Goal: Check status: Check status

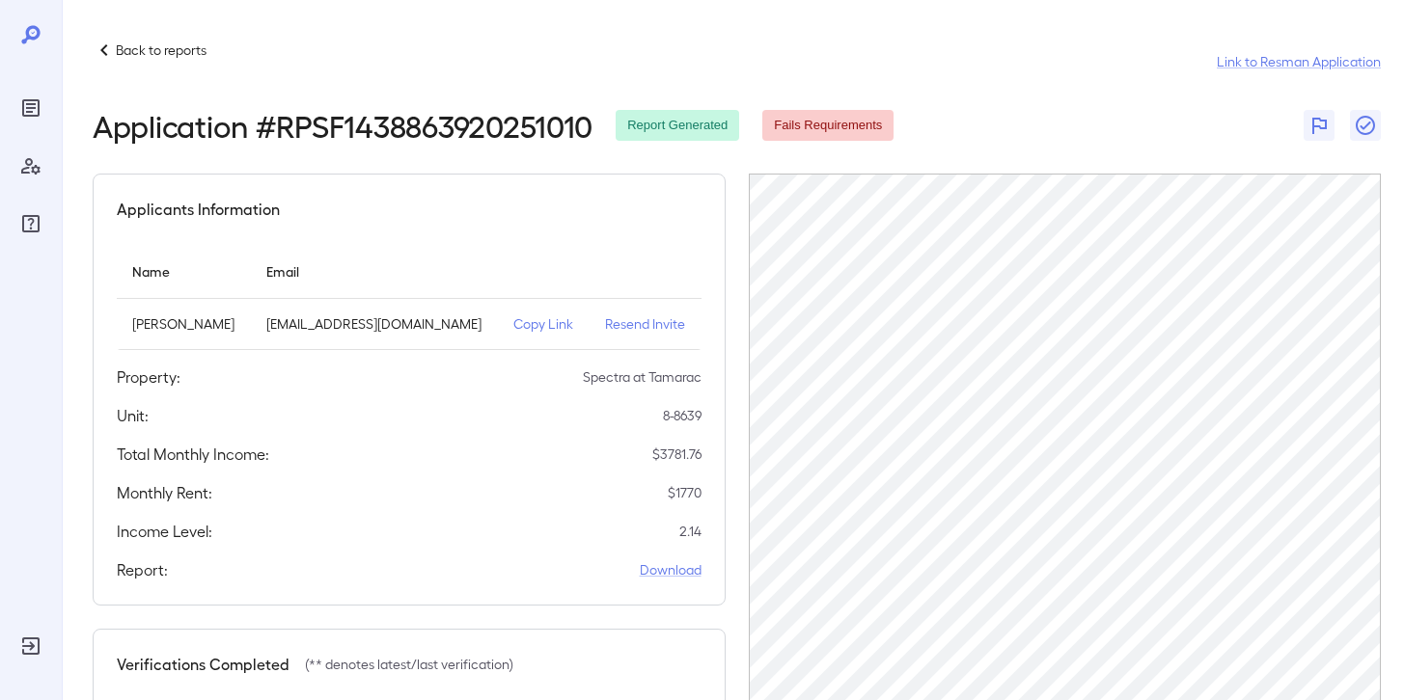
click at [185, 51] on p "Back to reports" at bounding box center [161, 50] width 91 height 19
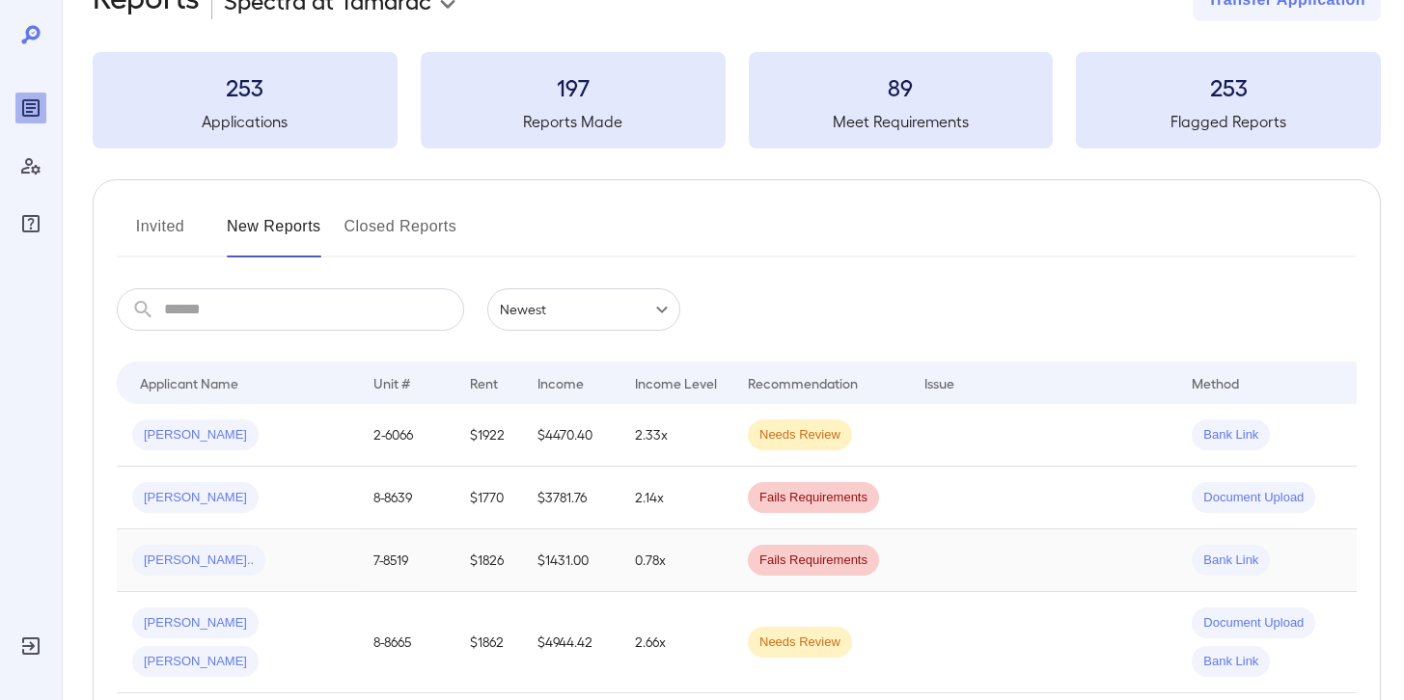
scroll to position [65, 0]
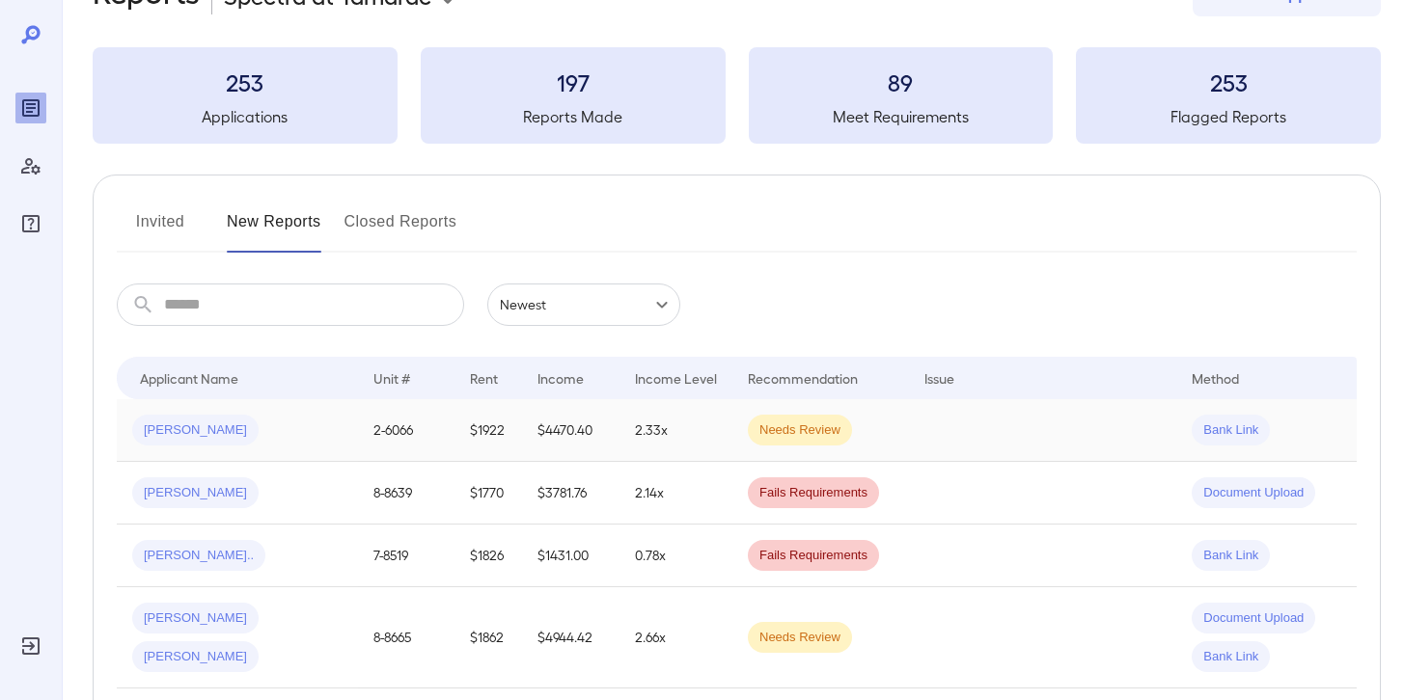
click at [277, 439] on div "[PERSON_NAME]" at bounding box center [237, 430] width 210 height 31
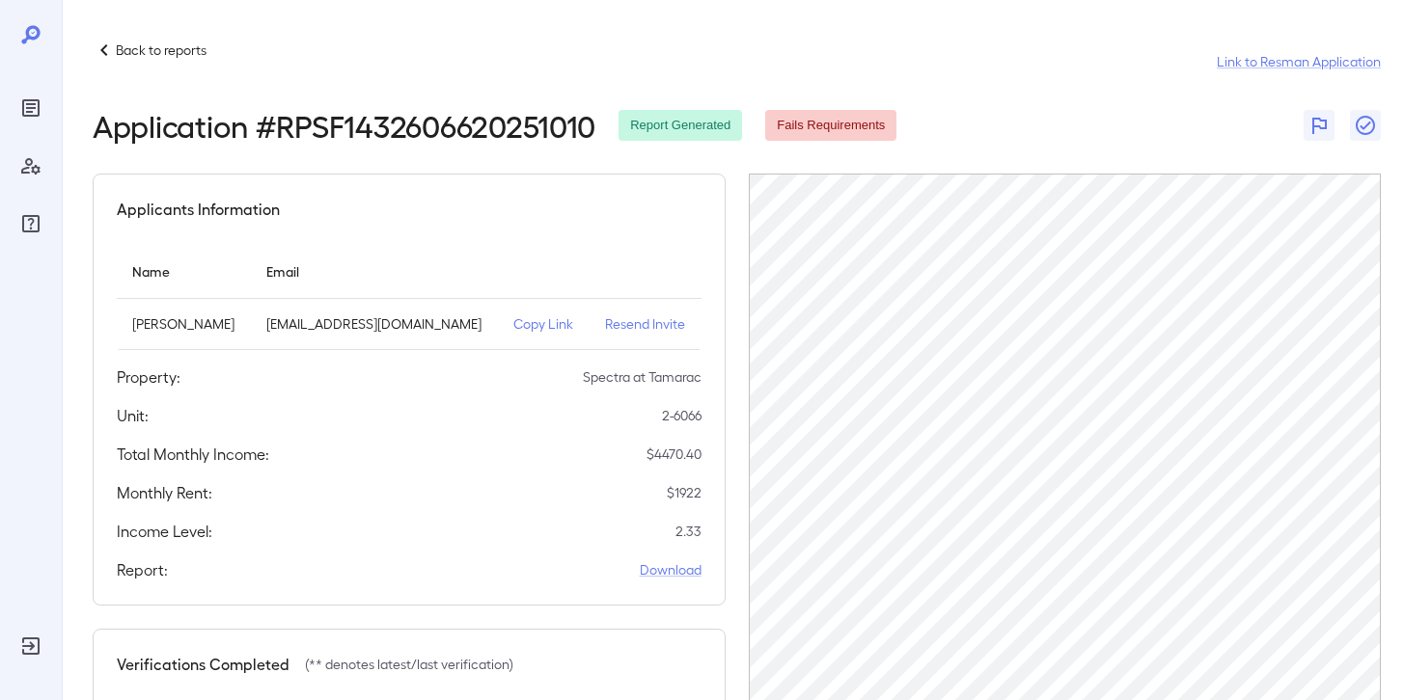
click at [123, 44] on p "Back to reports" at bounding box center [161, 50] width 91 height 19
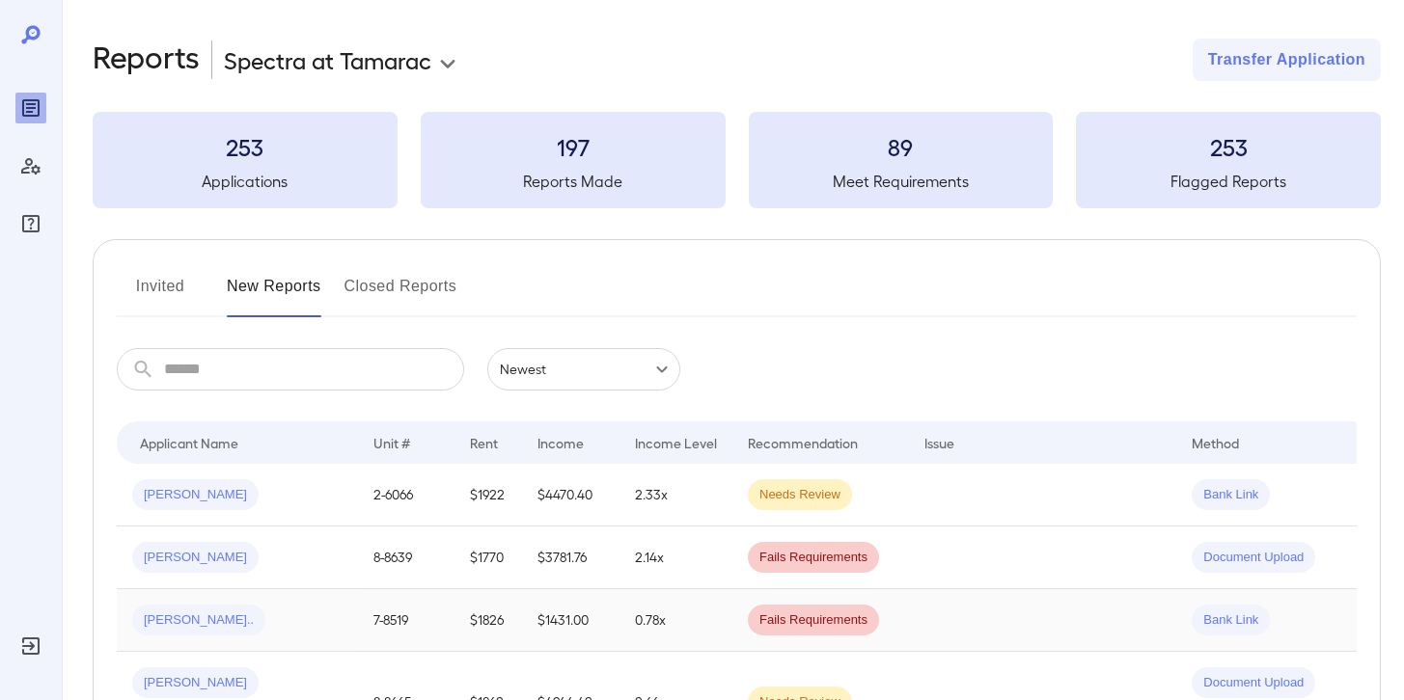
scroll to position [181, 0]
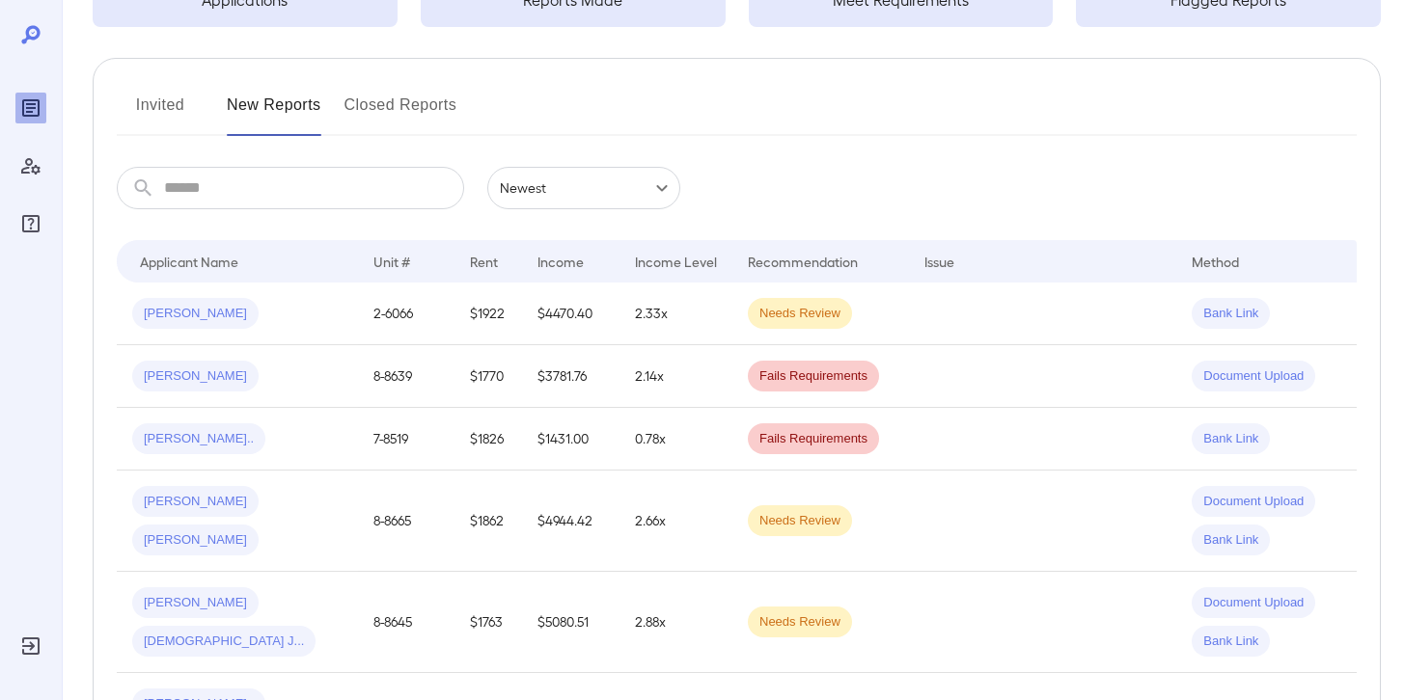
click at [279, 362] on div "[PERSON_NAME]" at bounding box center [237, 376] width 210 height 31
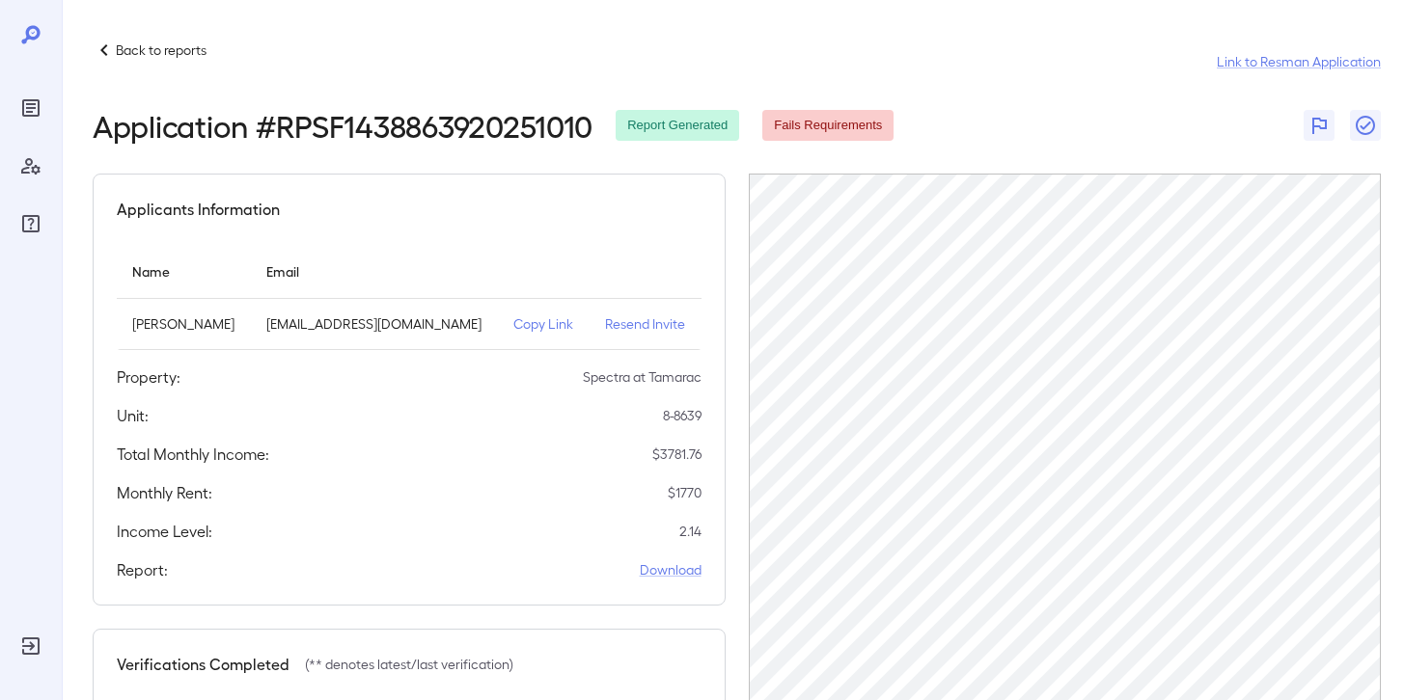
scroll to position [4, 0]
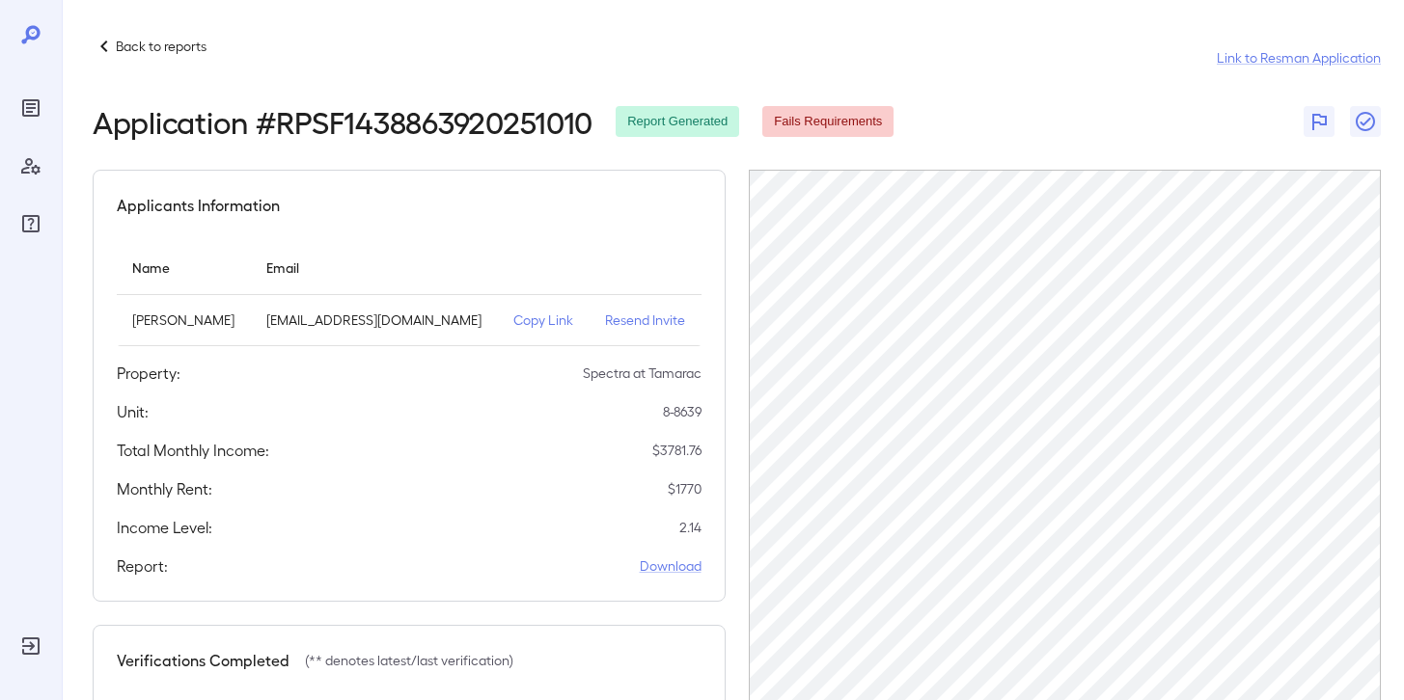
click at [178, 48] on p "Back to reports" at bounding box center [161, 46] width 91 height 19
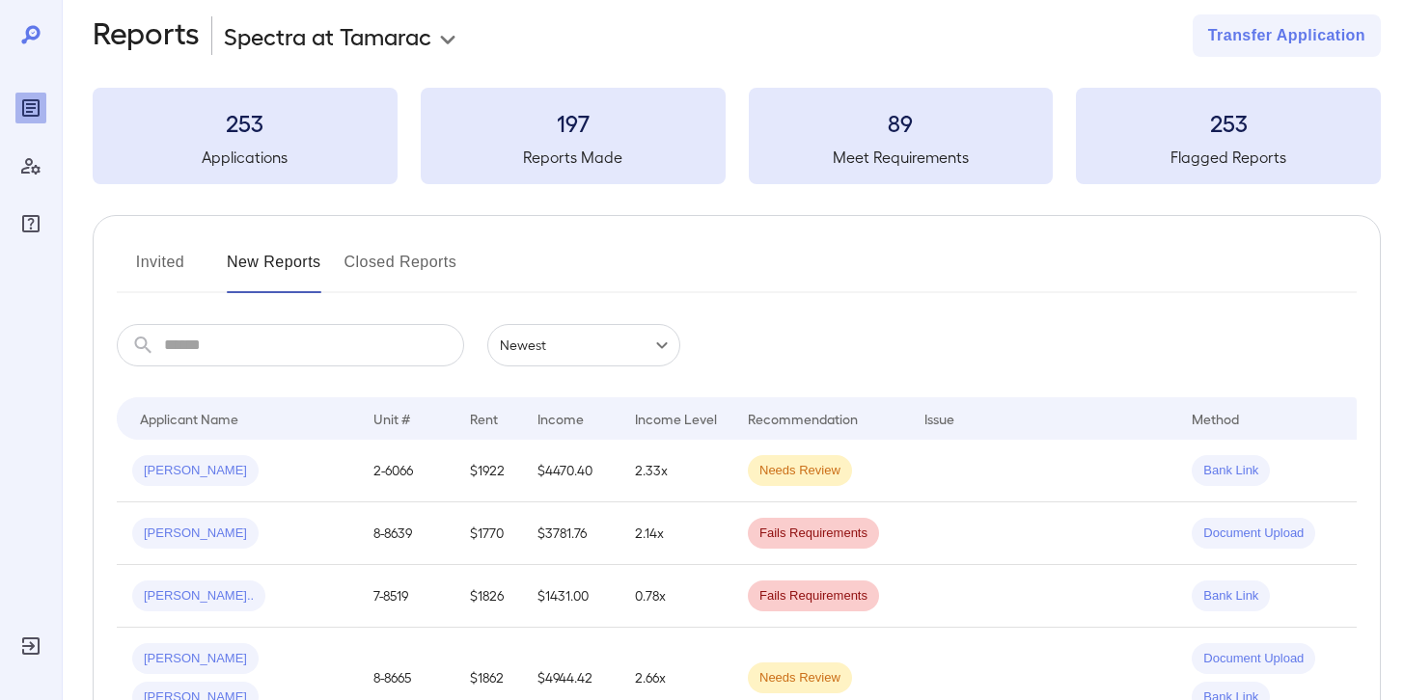
scroll to position [20, 0]
